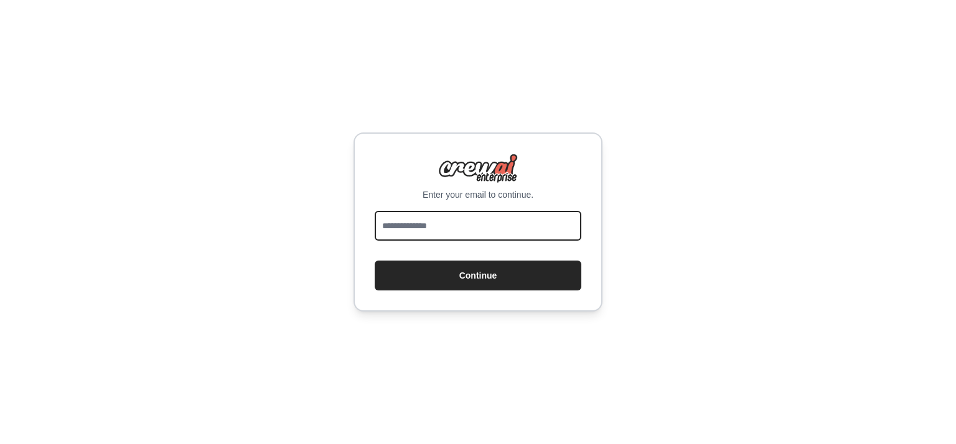
click at [503, 222] on input "email" at bounding box center [478, 226] width 207 height 30
type input "**********"
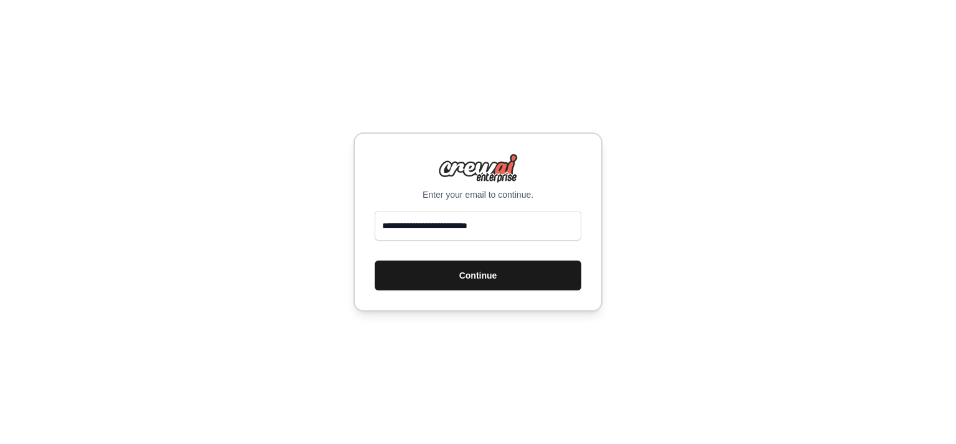
click at [465, 279] on button "Continue" at bounding box center [478, 276] width 207 height 30
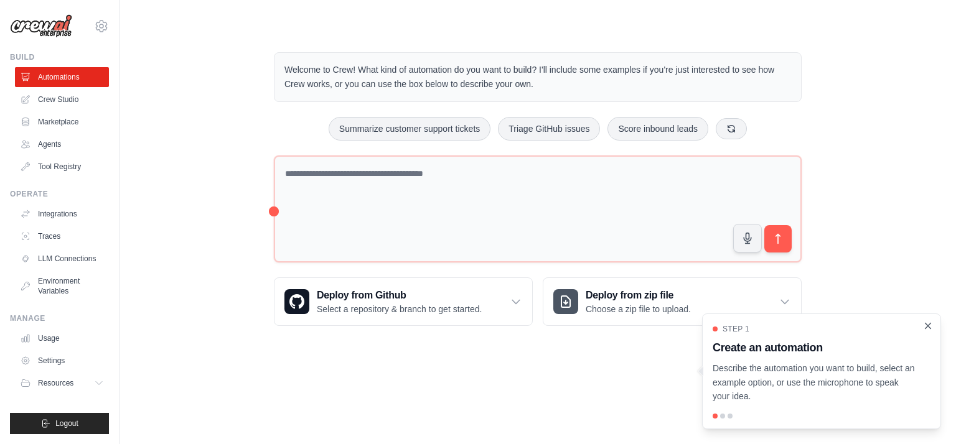
click at [926, 325] on icon "Close walkthrough" at bounding box center [927, 325] width 11 height 11
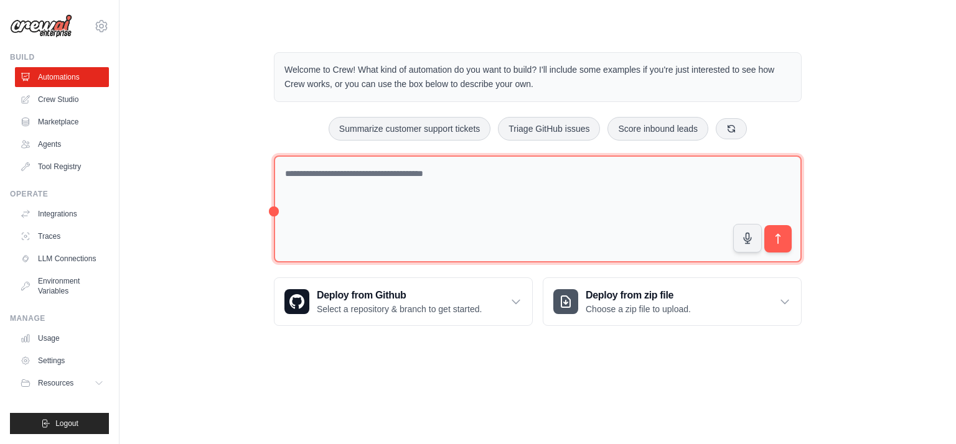
click at [352, 180] on textarea at bounding box center [538, 210] width 528 height 108
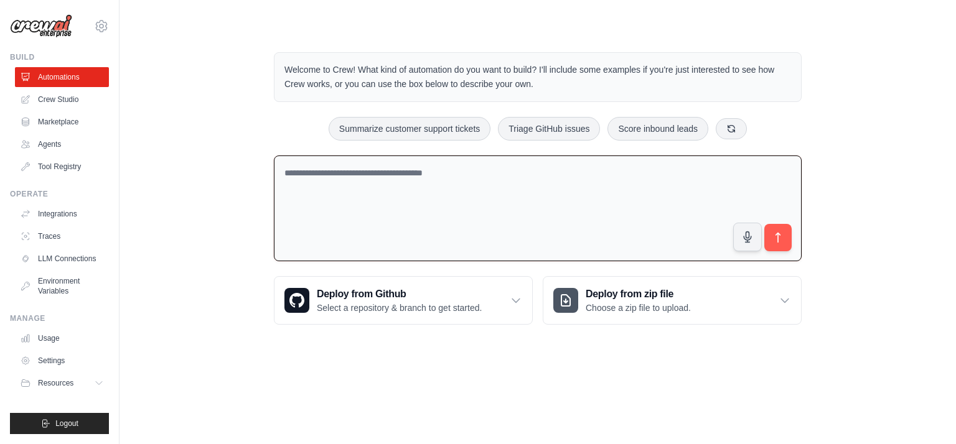
click at [386, 188] on textarea at bounding box center [538, 209] width 528 height 106
click at [487, 207] on textarea at bounding box center [538, 209] width 528 height 106
paste textarea "**********"
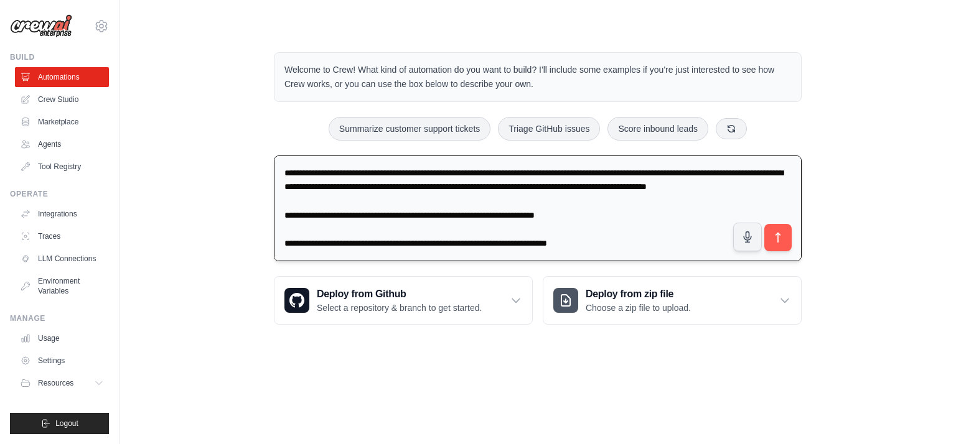
scroll to position [314, 0]
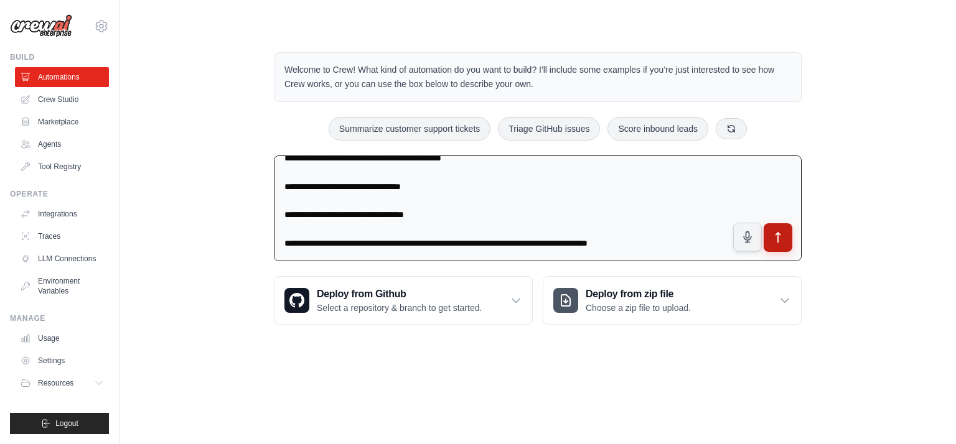
type textarea "**********"
click at [784, 240] on icon "submit" at bounding box center [778, 237] width 13 height 13
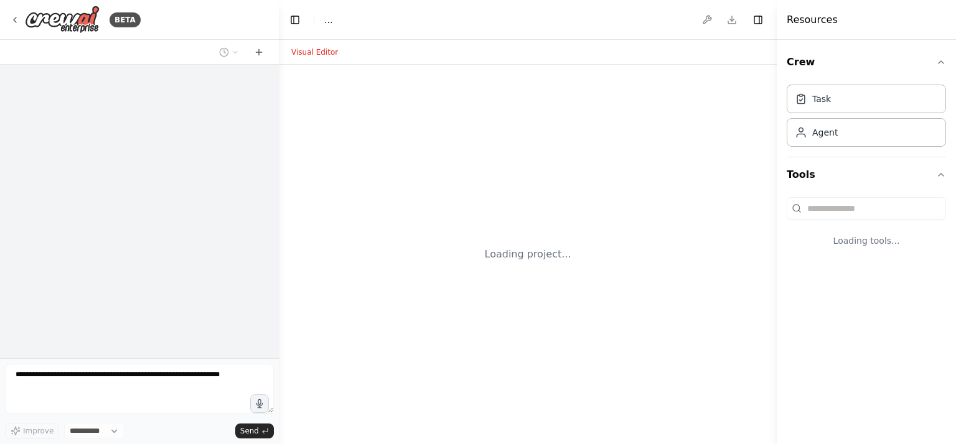
select select "****"
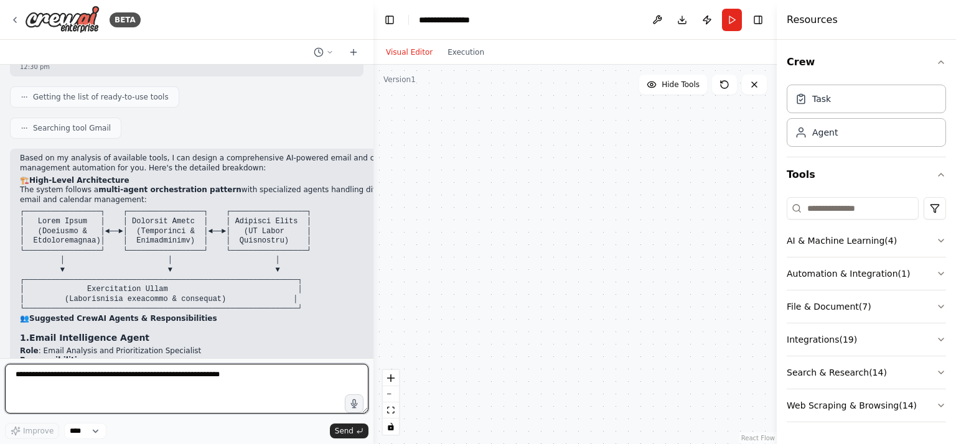
scroll to position [528, 0]
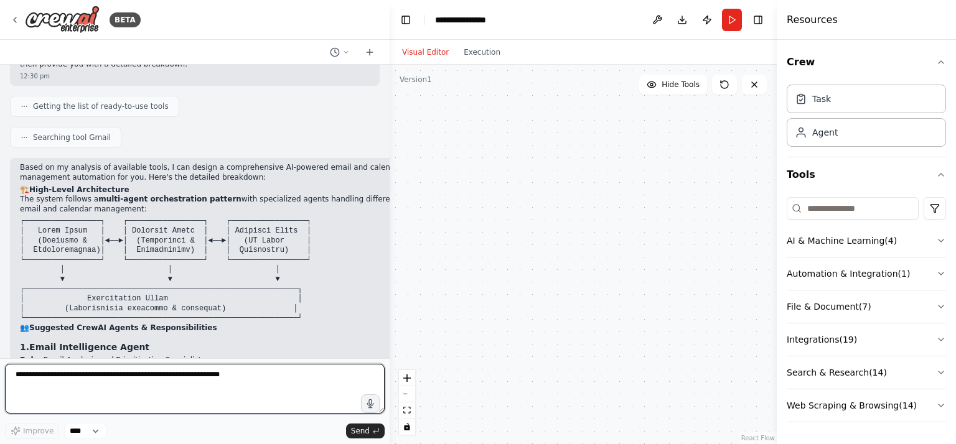
drag, startPoint x: 276, startPoint y: 220, endPoint x: 389, endPoint y: 266, distance: 123.1
click at [389, 266] on div "BETA "I want to design an AI-powered automation tool that manages emails and ca…" at bounding box center [478, 222] width 956 height 444
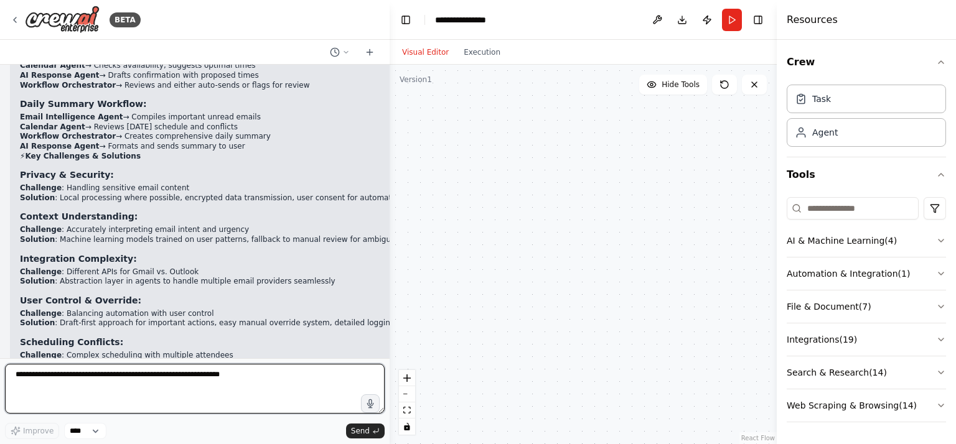
scroll to position [1643, 0]
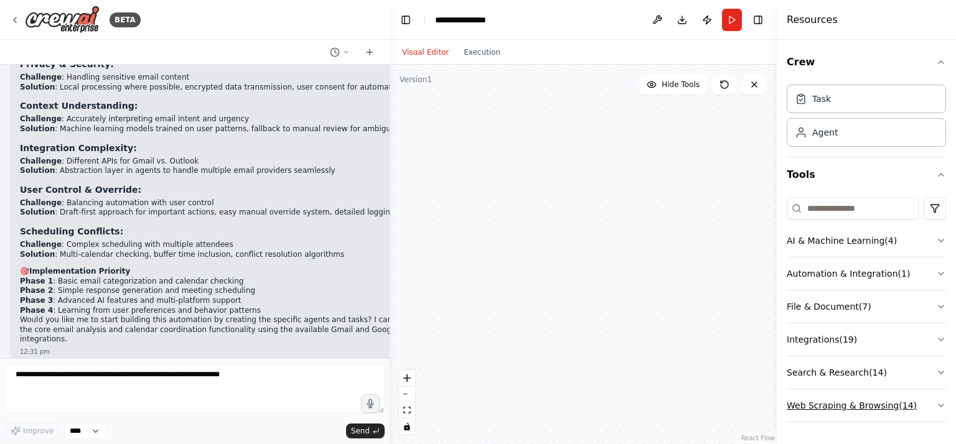
click at [933, 403] on button "Web Scraping & Browsing ( 14 )" at bounding box center [865, 405] width 159 height 32
click at [936, 407] on icon "button" at bounding box center [941, 406] width 10 height 10
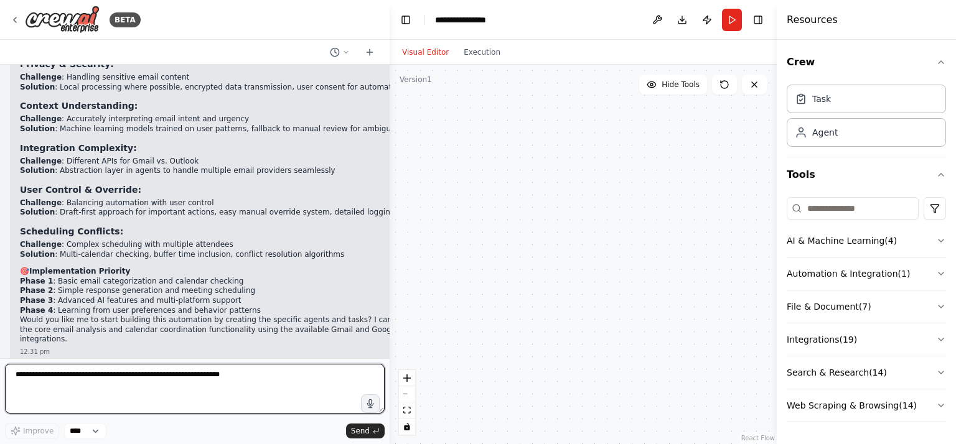
click at [209, 402] on textarea at bounding box center [195, 389] width 380 height 50
type textarea "**********"
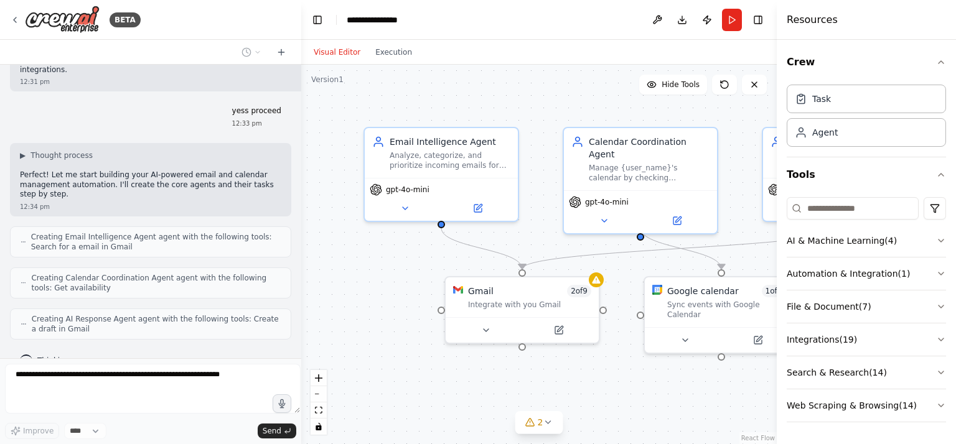
scroll to position [2000, 0]
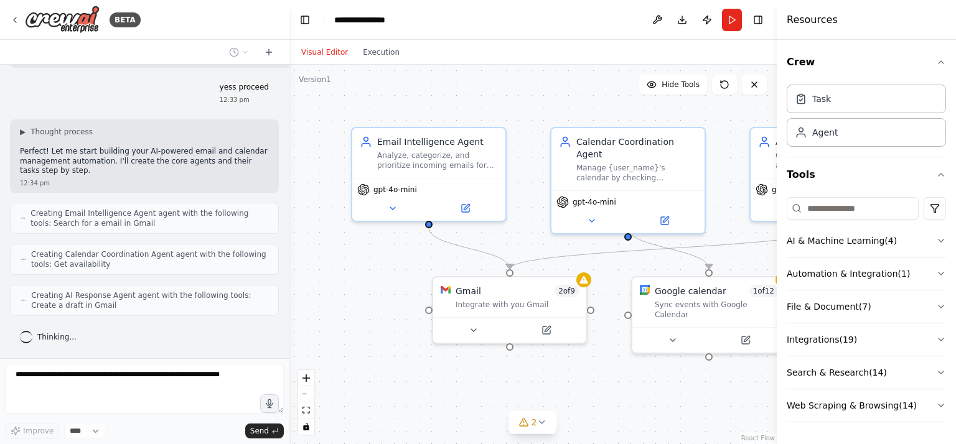
drag, startPoint x: 385, startPoint y: 233, endPoint x: 289, endPoint y: 228, distance: 96.5
click at [289, 228] on div "BETA "I want to design an AI-powered automation tool that manages emails and ca…" at bounding box center [478, 222] width 956 height 444
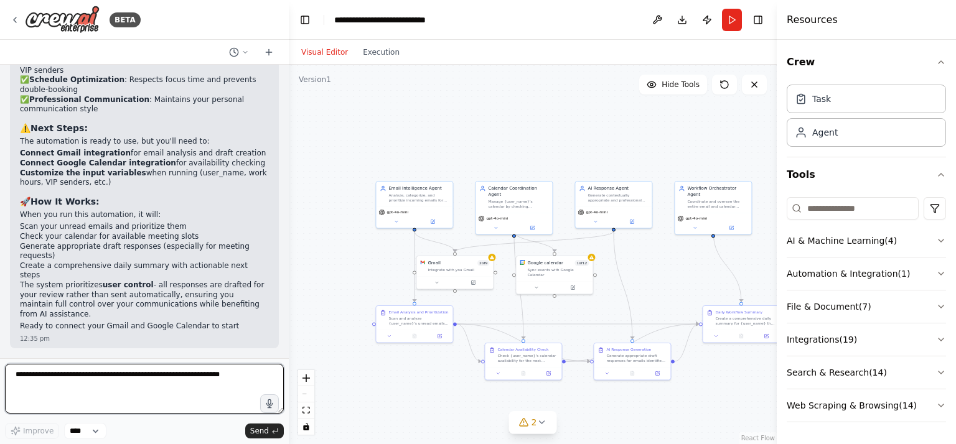
scroll to position [2939, 0]
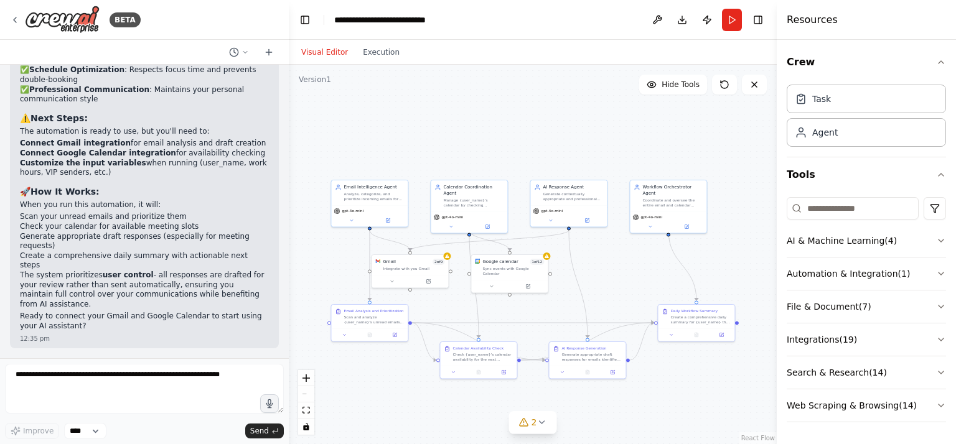
drag, startPoint x: 729, startPoint y: 371, endPoint x: 688, endPoint y: 370, distance: 41.1
click at [688, 370] on div ".deletable-edge-delete-btn { width: 20px; height: 20px; border: 0px solid #ffff…" at bounding box center [533, 255] width 488 height 380
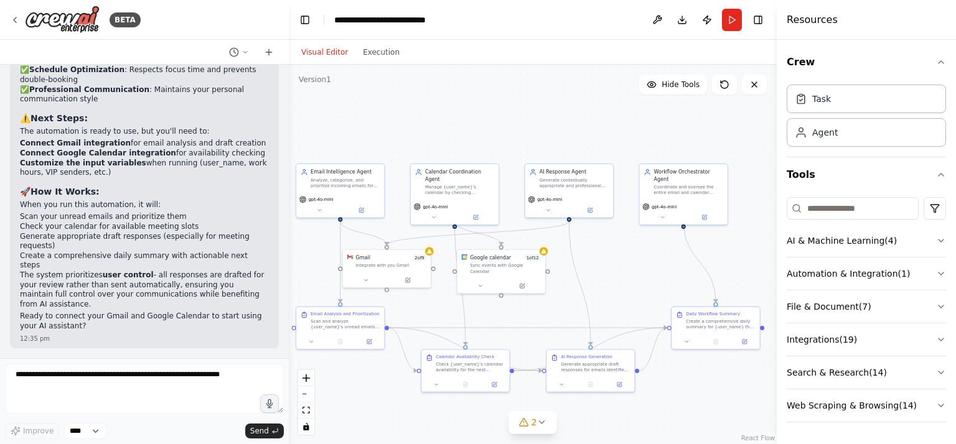
drag, startPoint x: 633, startPoint y: 286, endPoint x: 635, endPoint y: 279, distance: 6.7
click at [633, 285] on div ".deletable-edge-delete-btn { width: 20px; height: 20px; border: 0px solid #ffff…" at bounding box center [533, 255] width 488 height 380
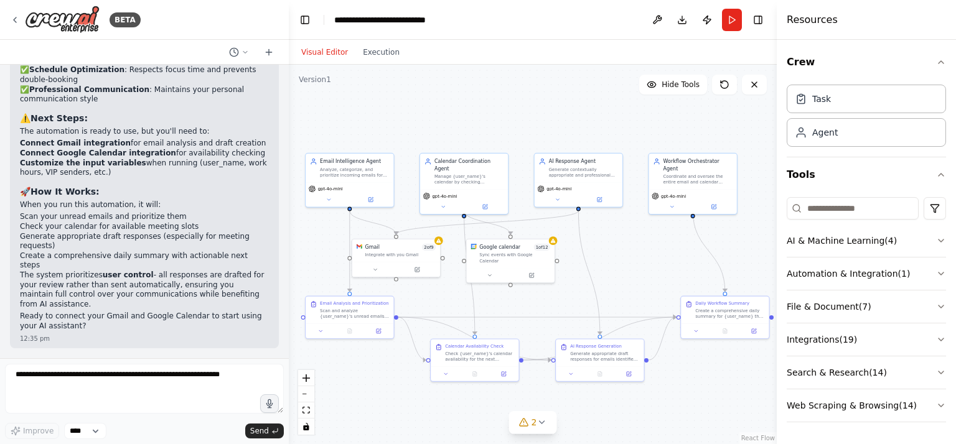
drag, startPoint x: 635, startPoint y: 279, endPoint x: 643, endPoint y: 272, distance: 10.6
click at [643, 272] on div ".deletable-edge-delete-btn { width: 20px; height: 20px; border: 0px solid #ffff…" at bounding box center [533, 255] width 488 height 380
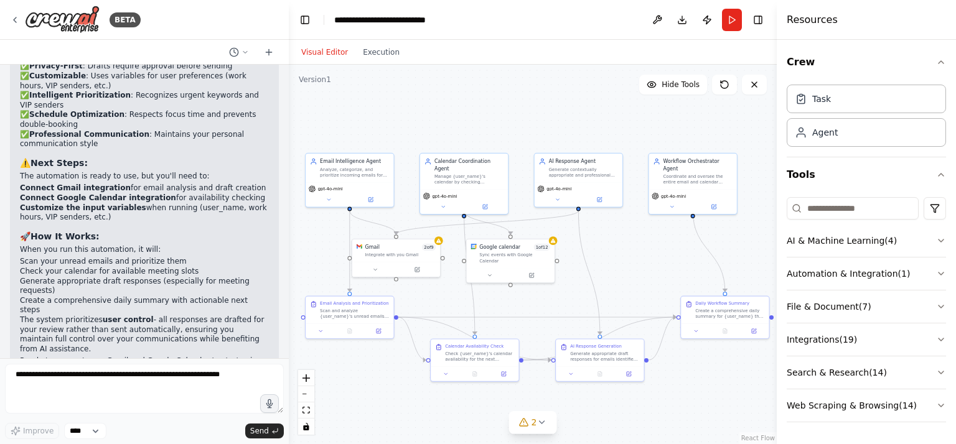
scroll to position [2877, 0]
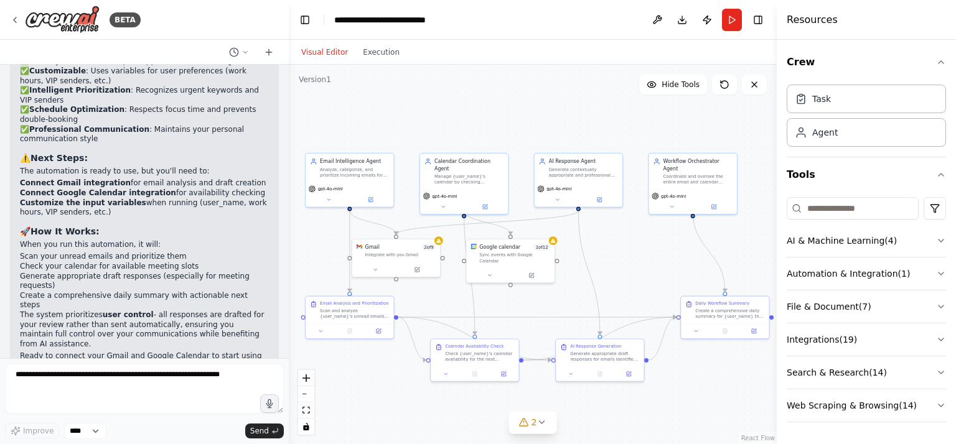
click at [133, 218] on li "Customize the input variables when running (user_name, work hours, VIP senders,…" at bounding box center [144, 207] width 249 height 19
drag, startPoint x: 40, startPoint y: 247, endPoint x: 231, endPoint y: 248, distance: 191.0
click at [231, 198] on li "Connect Google Calendar integration for availability checking" at bounding box center [144, 194] width 249 height 10
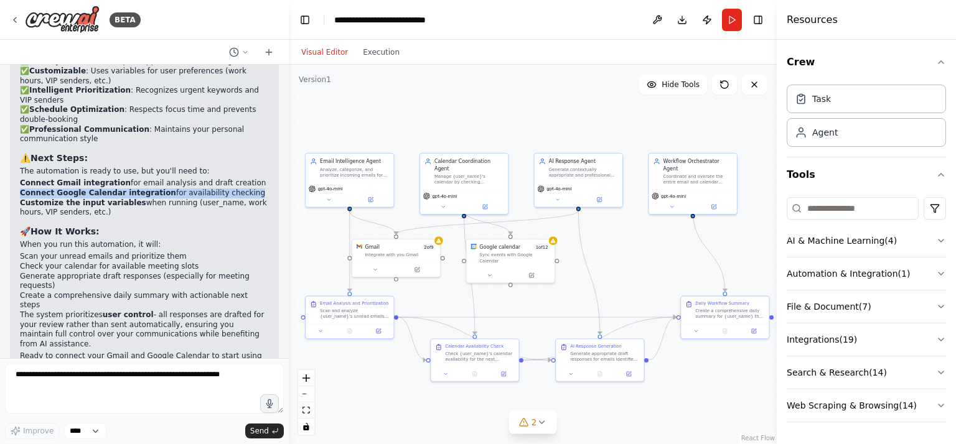
click at [231, 198] on li "Connect Google Calendar integration for availability checking" at bounding box center [144, 194] width 249 height 10
drag, startPoint x: 231, startPoint y: 248, endPoint x: 134, endPoint y: 242, distance: 97.9
click at [134, 197] on strong "Connect Google Calendar integration" at bounding box center [98, 193] width 156 height 9
click at [127, 197] on strong "Connect Google Calendar integration" at bounding box center [98, 193] width 156 height 9
drag, startPoint x: 82, startPoint y: 266, endPoint x: 23, endPoint y: 250, distance: 61.3
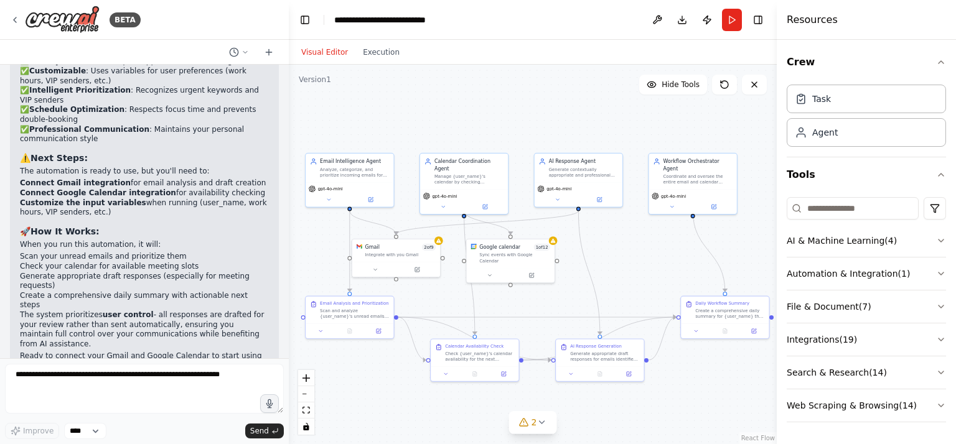
click at [23, 218] on li "Customize the input variables when running (user_name, work hours, VIP senders,…" at bounding box center [144, 207] width 249 height 19
drag, startPoint x: 23, startPoint y: 250, endPoint x: 159, endPoint y: 254, distance: 136.3
click at [159, 218] on li "Customize the input variables when running (user_name, work hours, VIP senders,…" at bounding box center [144, 207] width 249 height 19
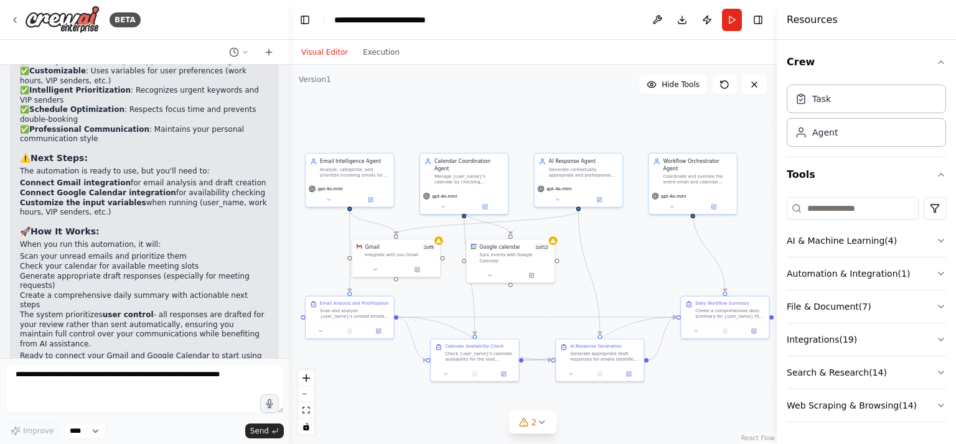
click at [155, 277] on div "🎉 Your AI Email & Calendar Assistant is Ready! I've successfully created your c…" at bounding box center [144, 90] width 249 height 561
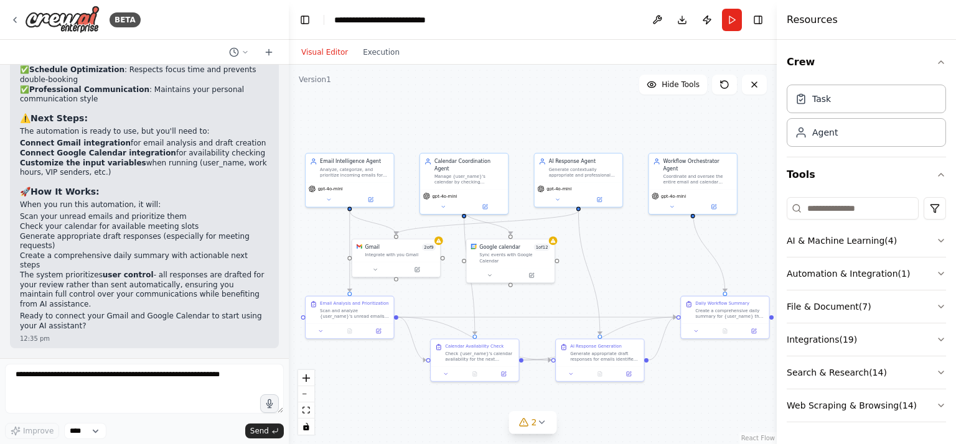
scroll to position [2939, 0]
click at [124, 232] on li "Check your calendar for available meeting slots" at bounding box center [144, 227] width 249 height 10
click at [374, 269] on icon at bounding box center [375, 269] width 6 height 6
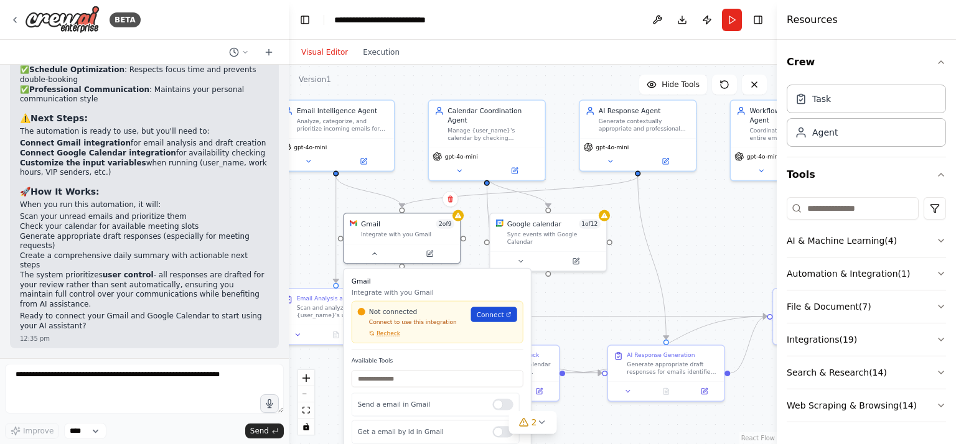
click at [483, 312] on span "Connect" at bounding box center [490, 314] width 27 height 9
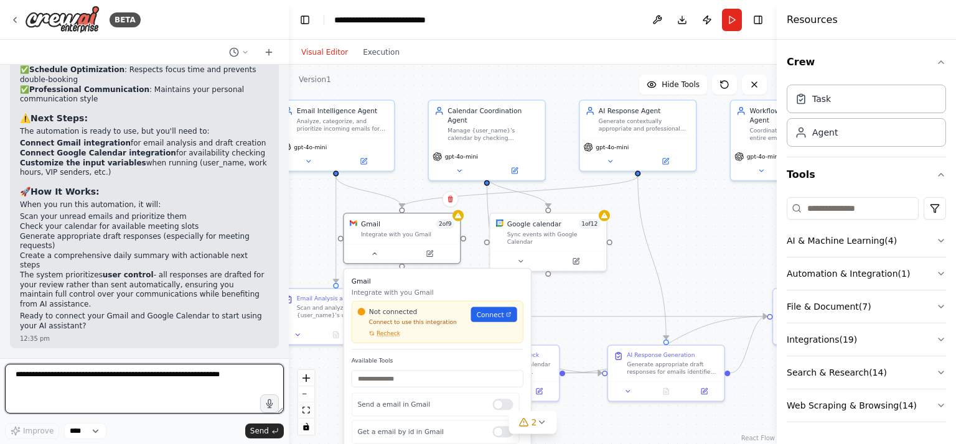
click at [102, 381] on textarea at bounding box center [144, 389] width 279 height 50
type textarea "**********"
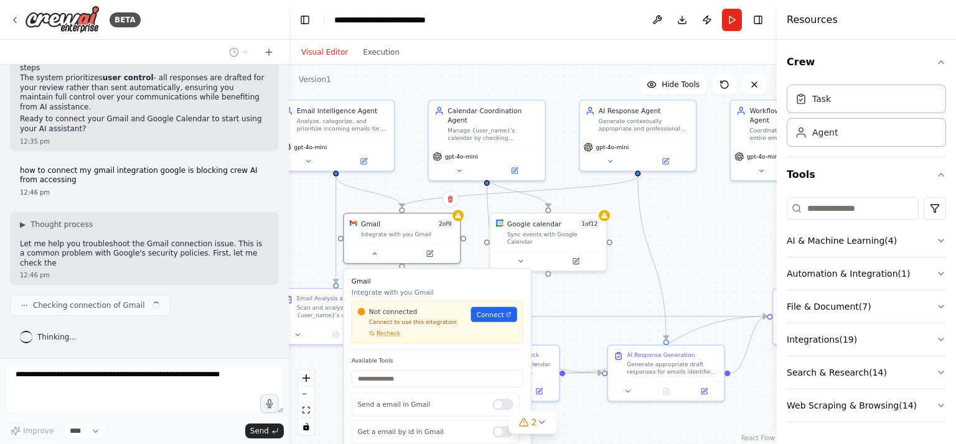
scroll to position [3136, 0]
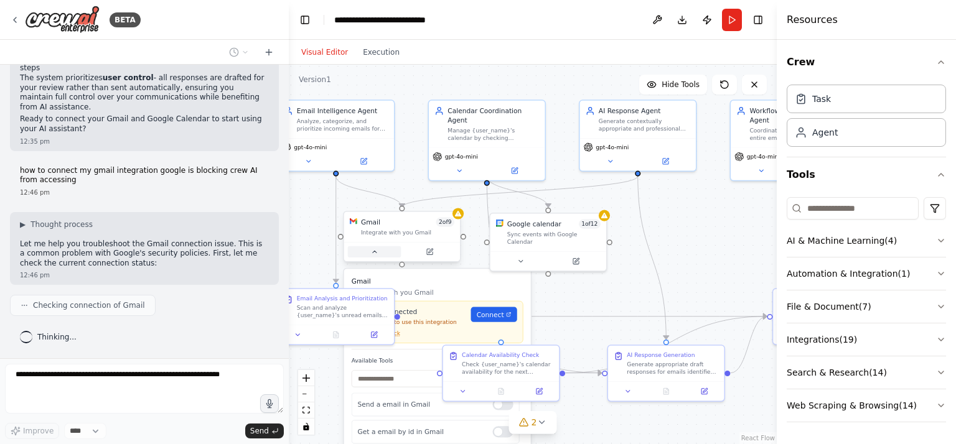
click at [378, 253] on button at bounding box center [375, 251] width 54 height 11
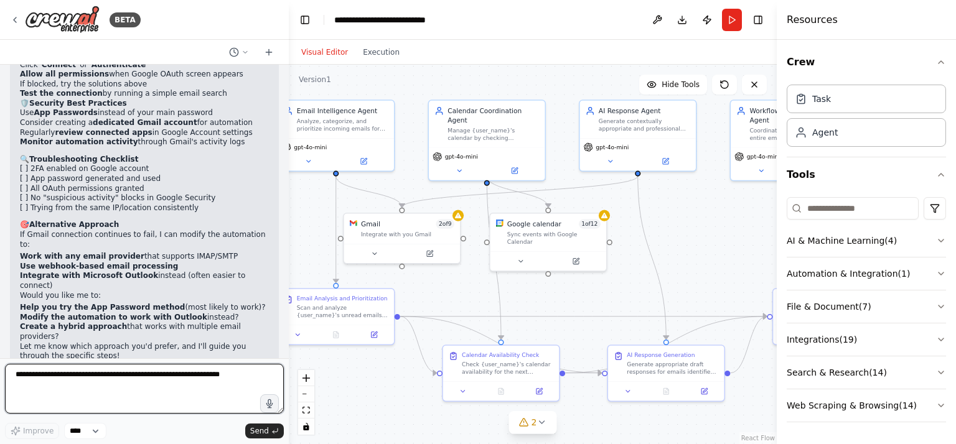
scroll to position [3769, 0]
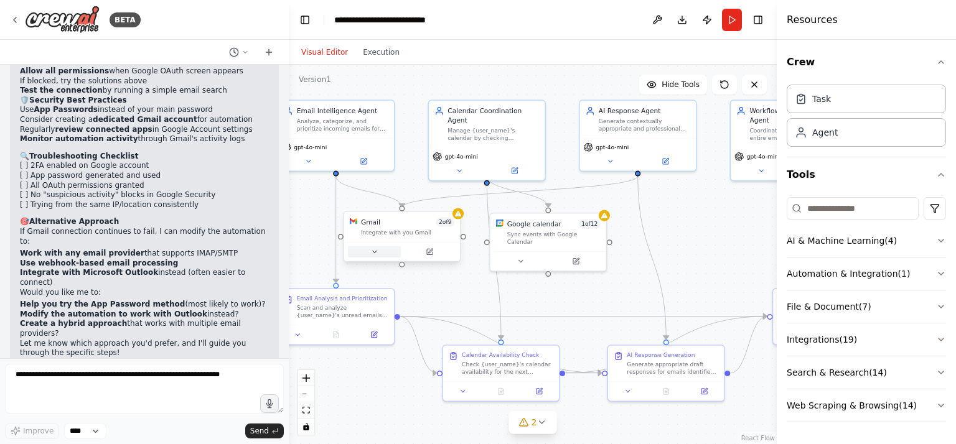
click at [380, 250] on button at bounding box center [375, 251] width 54 height 11
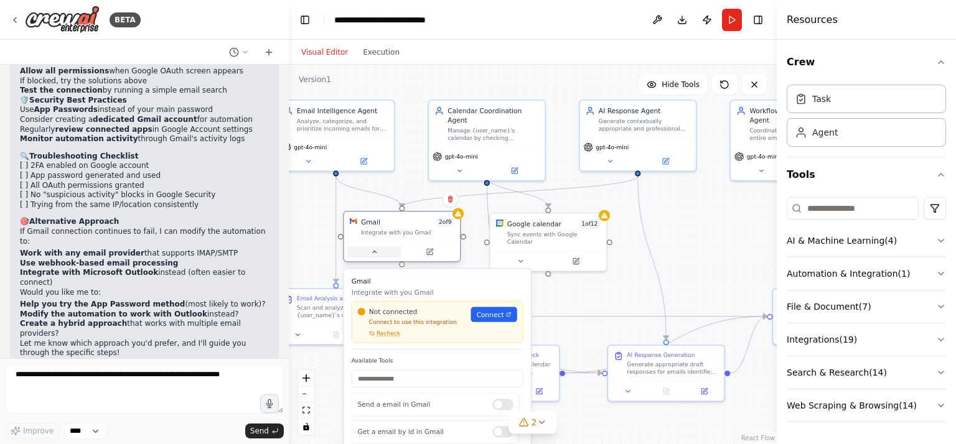
click at [378, 253] on button at bounding box center [375, 251] width 54 height 11
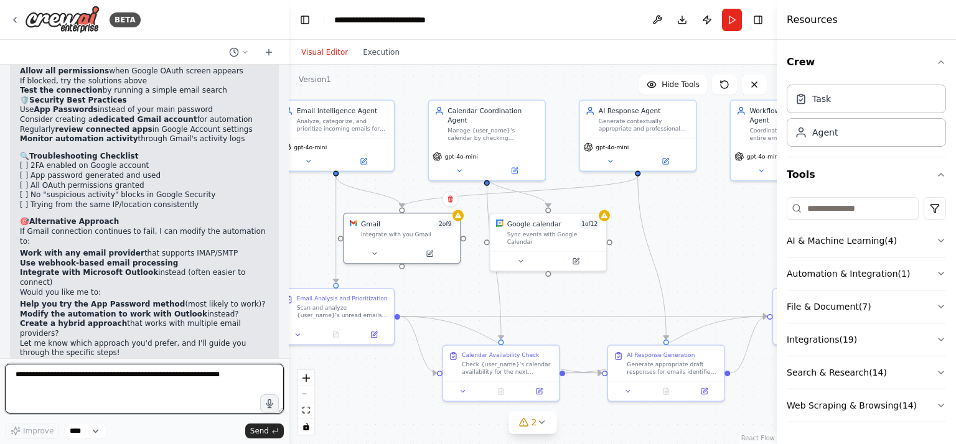
click at [163, 375] on textarea at bounding box center [144, 389] width 279 height 50
type textarea "**********"
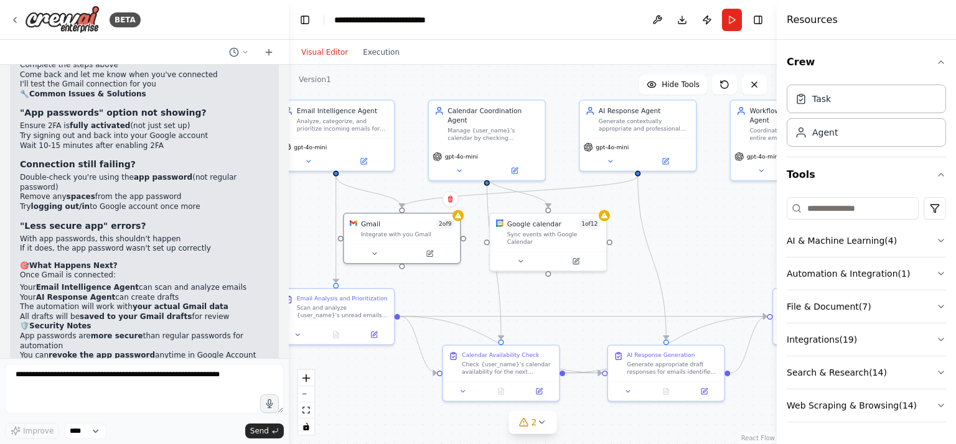
scroll to position [4641, 0]
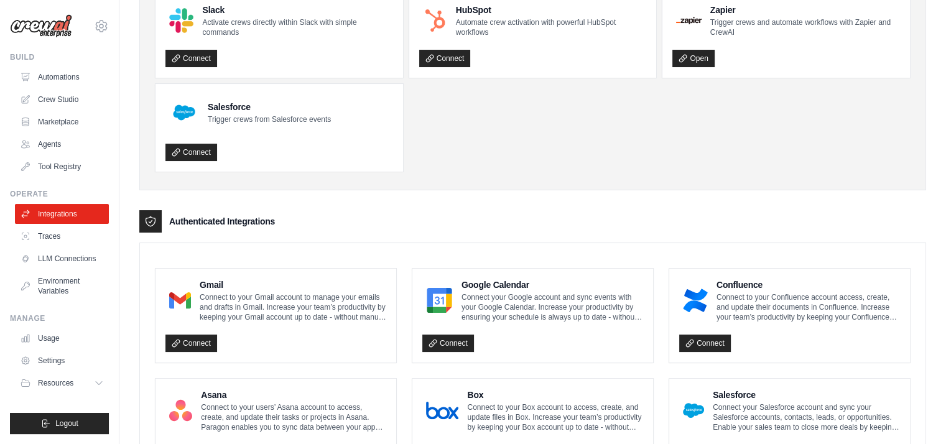
scroll to position [124, 0]
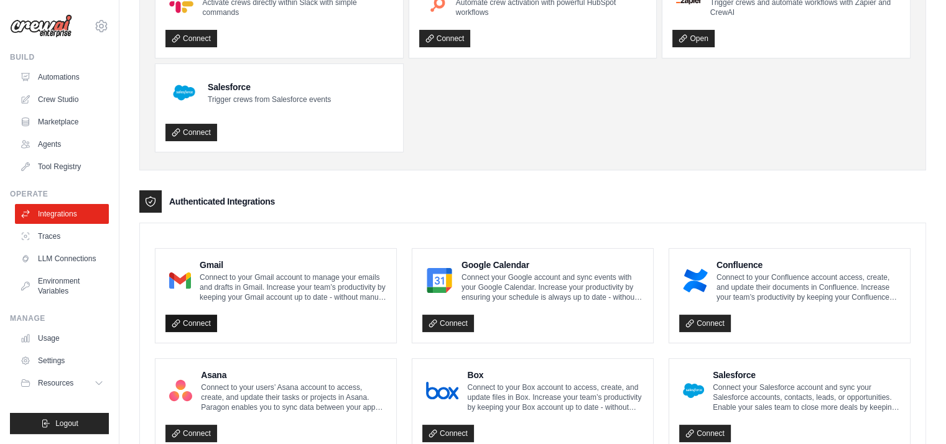
click at [184, 321] on link "Connect" at bounding box center [192, 323] width 52 height 17
click at [452, 317] on link "Connect" at bounding box center [448, 323] width 52 height 17
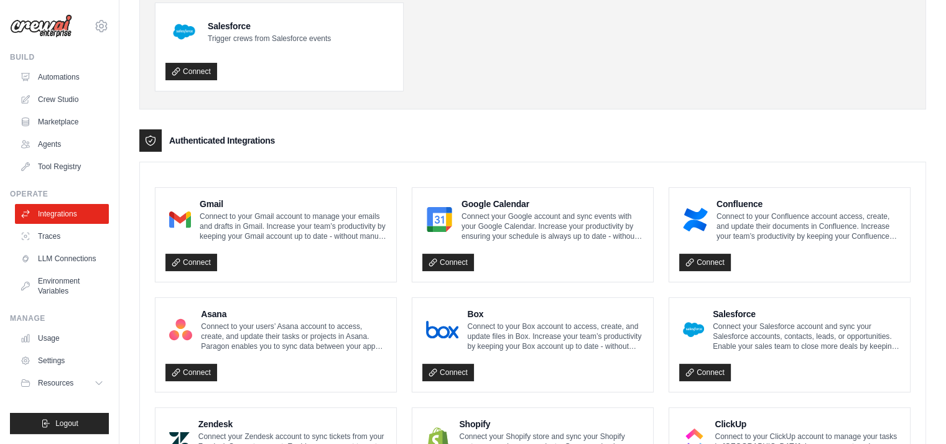
scroll to position [187, 0]
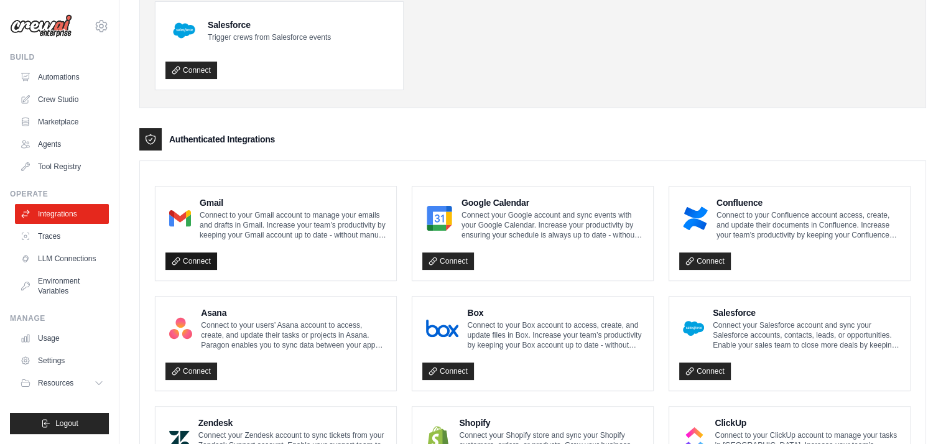
click at [194, 263] on link "Connect" at bounding box center [192, 261] width 52 height 17
click at [212, 262] on link "Connect" at bounding box center [192, 261] width 52 height 17
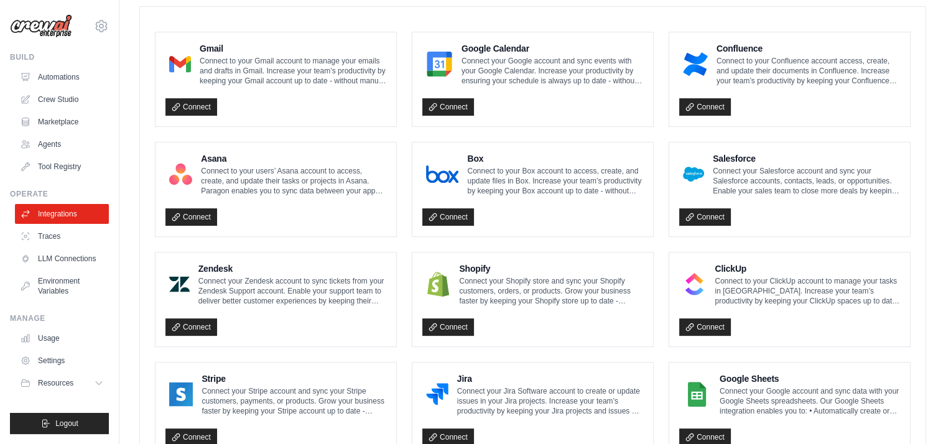
scroll to position [124, 0]
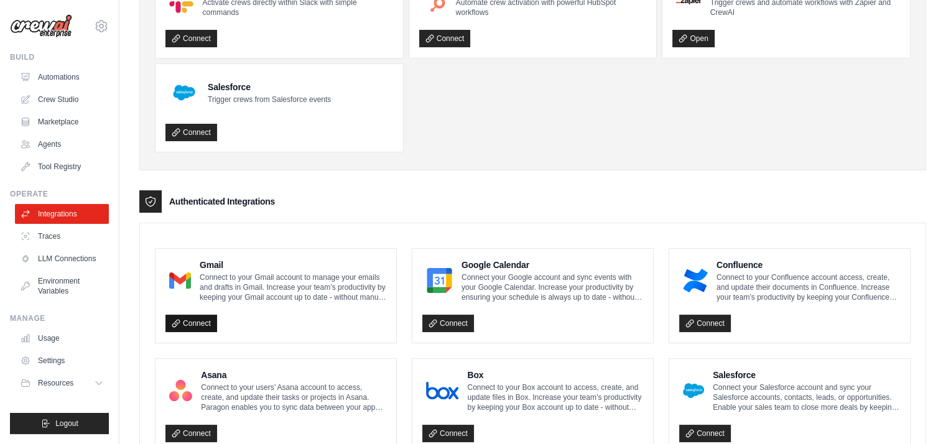
click at [193, 320] on link "Connect" at bounding box center [192, 323] width 52 height 17
click at [191, 324] on link "Connect" at bounding box center [192, 323] width 52 height 17
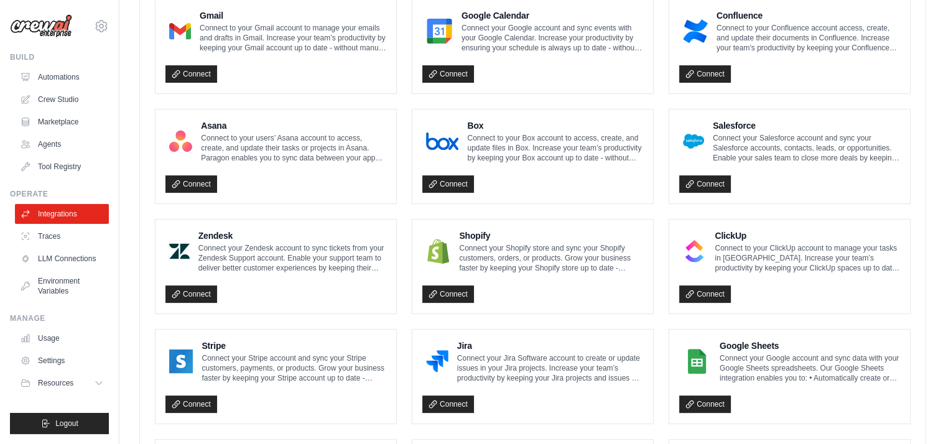
scroll to position [164, 0]
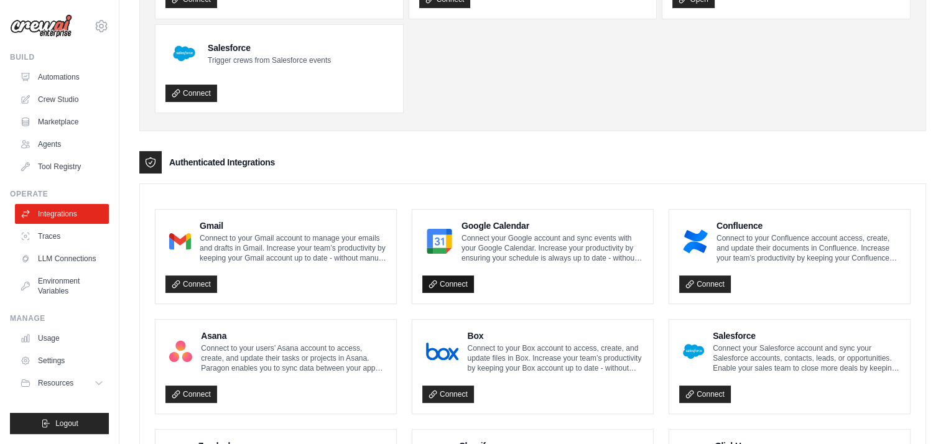
click at [436, 280] on icon at bounding box center [433, 284] width 9 height 9
